Goal: Check status: Check status

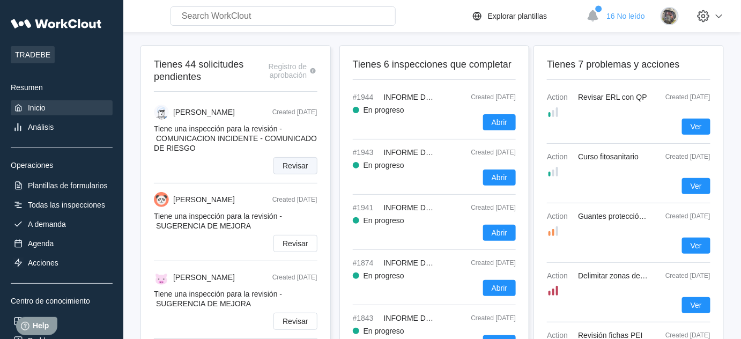
click at [292, 166] on span "Revisar" at bounding box center [295, 166] width 25 height 8
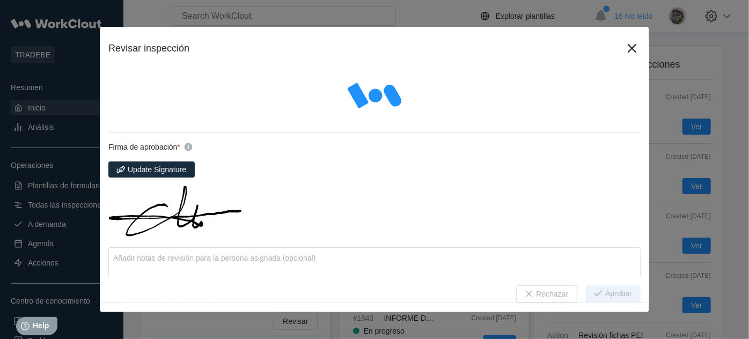
type textarea "x"
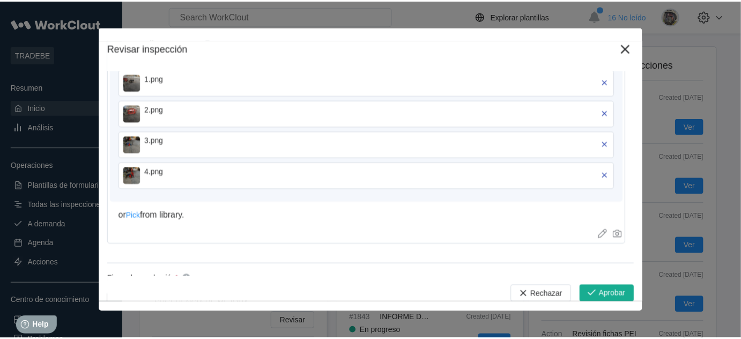
scroll to position [927, 0]
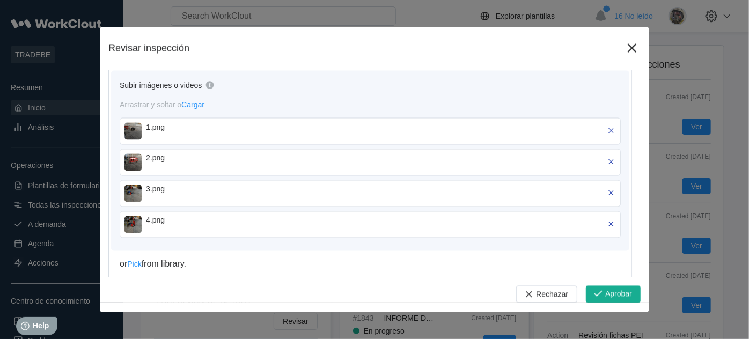
click at [134, 123] on img at bounding box center [132, 131] width 17 height 17
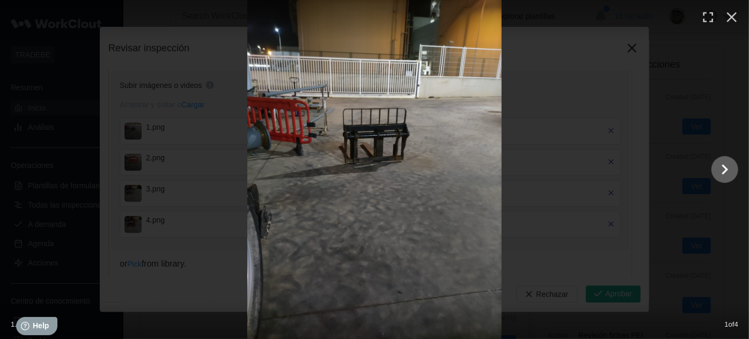
click at [728, 173] on icon "Show slide 2 of 4" at bounding box center [725, 170] width 20 height 26
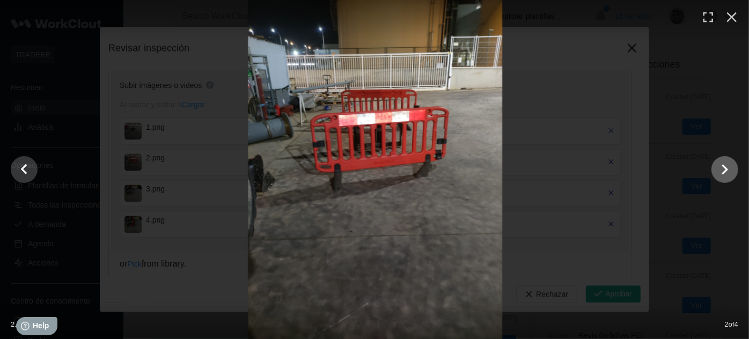
click at [728, 173] on icon "Show slide 3 of 4" at bounding box center [725, 170] width 20 height 26
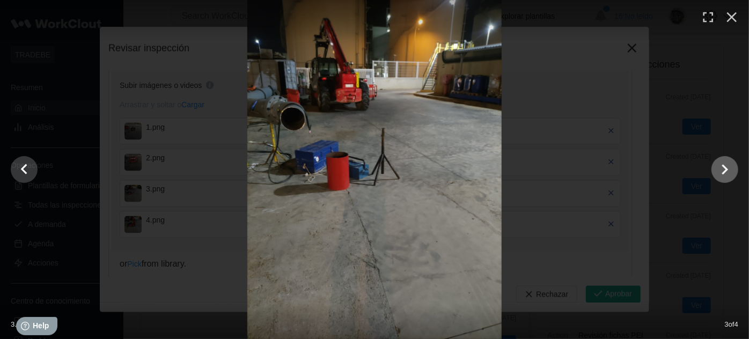
click at [728, 173] on icon "Show slide 4 of 4" at bounding box center [725, 170] width 20 height 26
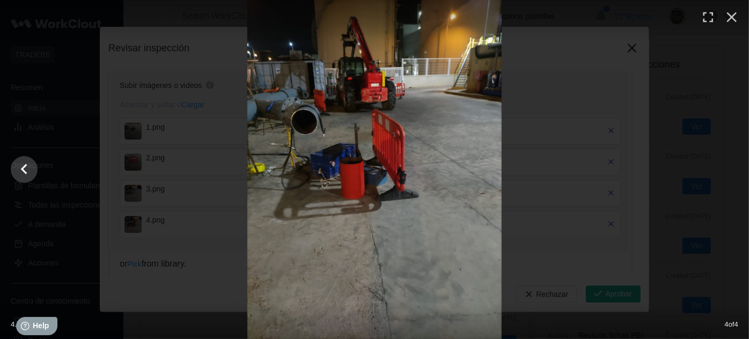
click at [728, 173] on div at bounding box center [374, 169] width 749 height 339
click at [30, 170] on icon "Show slide 3 of 4" at bounding box center [24, 170] width 20 height 26
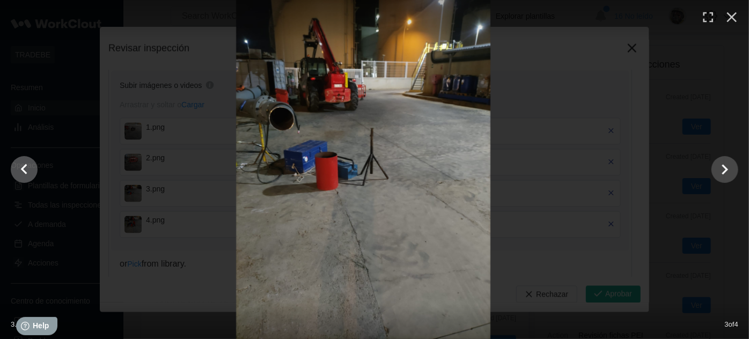
click at [30, 170] on icon "Show slide 2 of 4" at bounding box center [24, 170] width 20 height 26
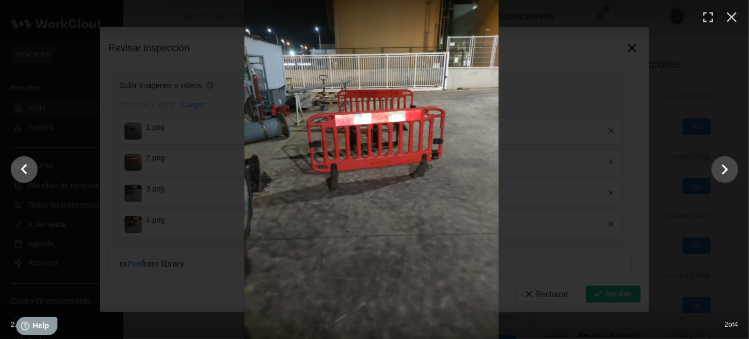
click at [30, 170] on icon "Show slide 1 of 4" at bounding box center [24, 170] width 20 height 26
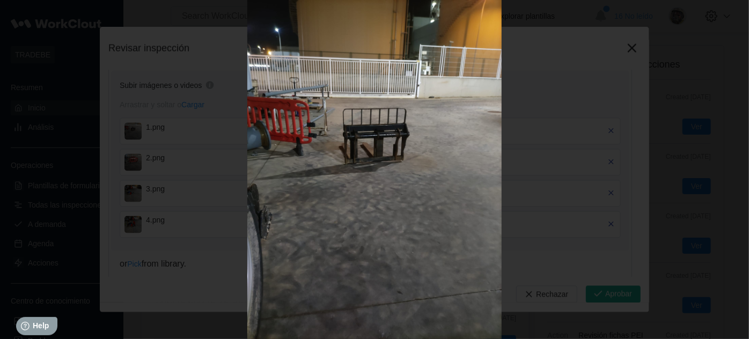
click at [730, 16] on icon "button" at bounding box center [731, 11] width 17 height 17
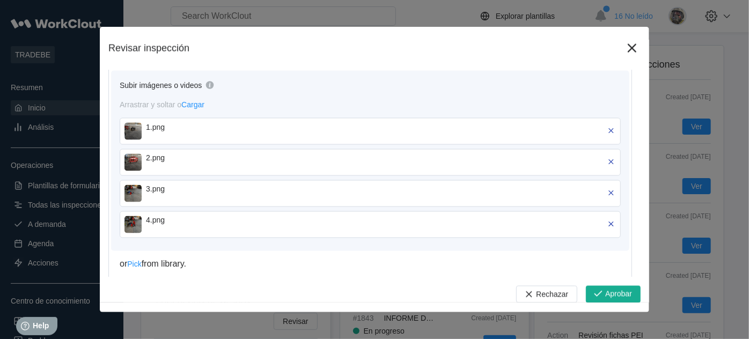
drag, startPoint x: 730, startPoint y: 16, endPoint x: 439, endPoint y: 8, distance: 291.4
click at [439, 8] on div "Revisar inspección Inspección #1946 - COMUNICACION INCIDENTE - COMUNICADO DE RI…" at bounding box center [374, 169] width 749 height 339
